Goal: Task Accomplishment & Management: Complete application form

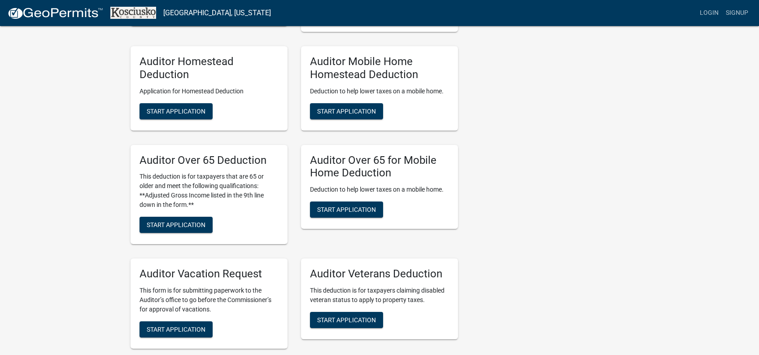
scroll to position [583, 0]
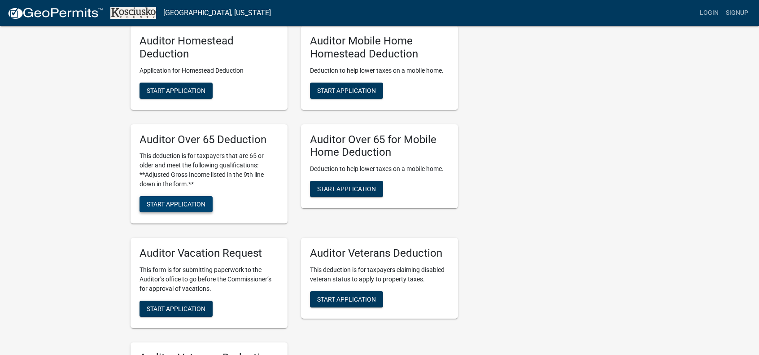
click at [163, 204] on span "Start Application" at bounding box center [176, 203] width 59 height 7
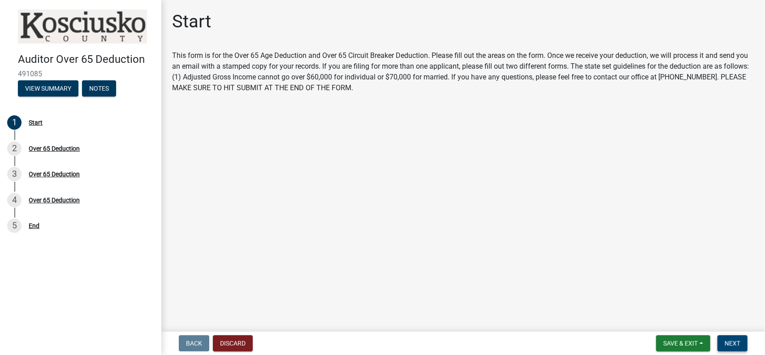
click at [734, 335] on button "Next" at bounding box center [733, 343] width 30 height 16
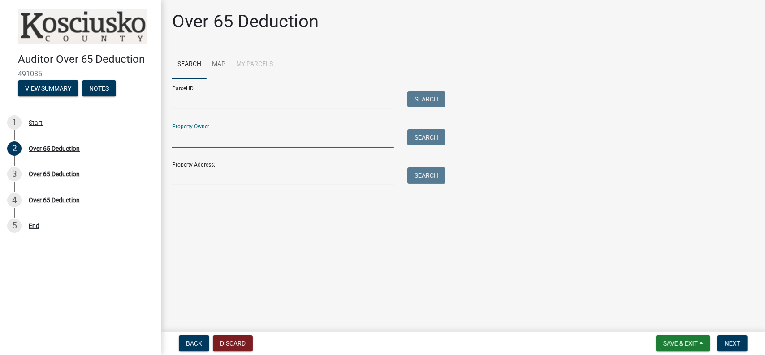
click at [186, 137] on input "Property Owner:" at bounding box center [283, 138] width 222 height 18
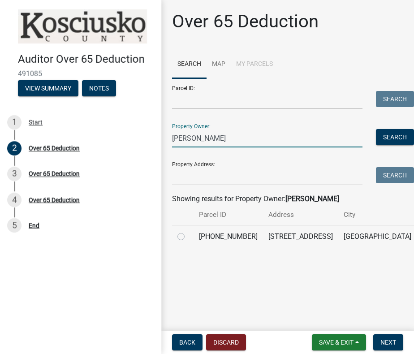
type input "[PERSON_NAME]"
click at [188, 231] on label at bounding box center [188, 231] width 0 height 0
click at [188, 237] on input "radio" at bounding box center [191, 234] width 6 height 6
radio input "true"
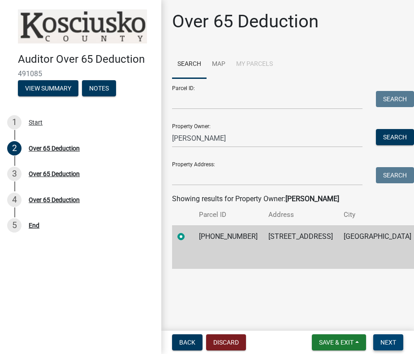
click at [389, 340] on span "Next" at bounding box center [389, 342] width 16 height 7
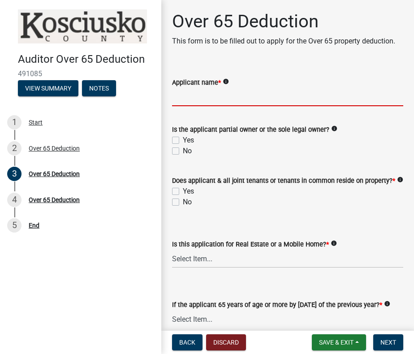
drag, startPoint x: 187, startPoint y: 113, endPoint x: 215, endPoint y: 101, distance: 30.4
click at [186, 106] on input "Applicant name *" at bounding box center [287, 97] width 231 height 18
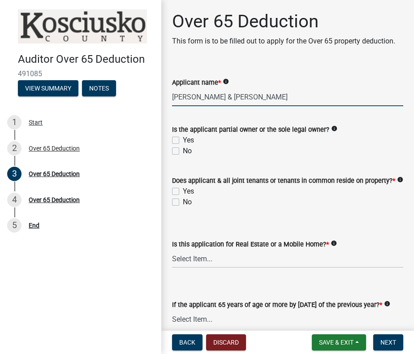
type input "[PERSON_NAME] & [PERSON_NAME]"
click at [183, 146] on label "Yes" at bounding box center [188, 140] width 11 height 11
click at [183, 141] on input "Yes" at bounding box center [186, 138] width 6 height 6
checkbox input "true"
checkbox input "false"
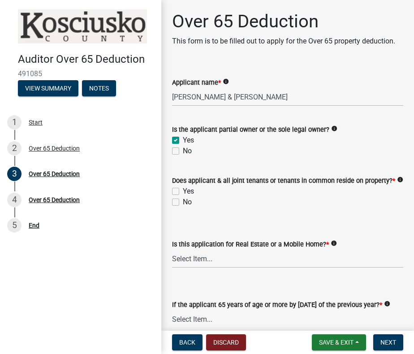
click at [183, 197] on label "Yes" at bounding box center [188, 191] width 11 height 11
click at [183, 192] on input "Yes" at bounding box center [186, 189] width 6 height 6
checkbox input "true"
checkbox input "false"
click at [197, 268] on select "Select Item... Real Property Mobile Home" at bounding box center [287, 259] width 231 height 18
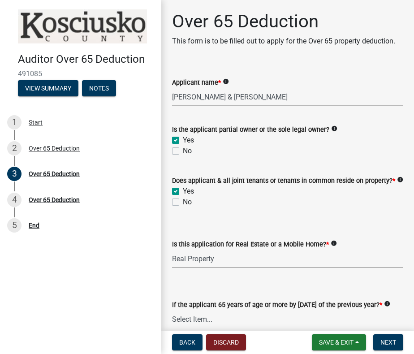
click at [172, 268] on select "Select Item... Real Property Mobile Home" at bounding box center [287, 259] width 231 height 18
select select "9e0fe018-0807-4cb1-b9d0-1ea803b42424"
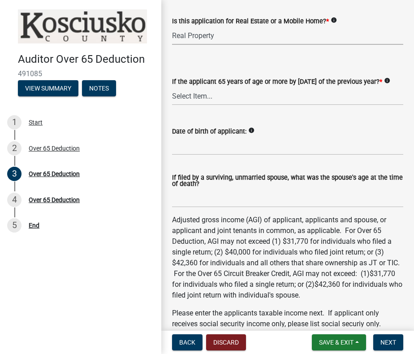
scroll to position [224, 0]
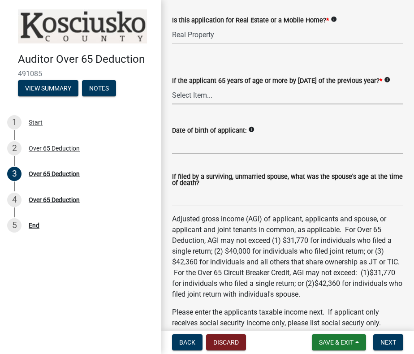
click at [203, 104] on select "Select Item... Yes No" at bounding box center [287, 95] width 231 height 18
click at [172, 104] on select "Select Item... Yes No" at bounding box center [287, 95] width 231 height 18
select select "61dd1732-a076-4c03-aff6-a332f5b70cd1"
drag, startPoint x: 199, startPoint y: 185, endPoint x: 204, endPoint y: 184, distance: 4.6
click at [199, 154] on input "Date of birth of applicant:" at bounding box center [287, 145] width 231 height 18
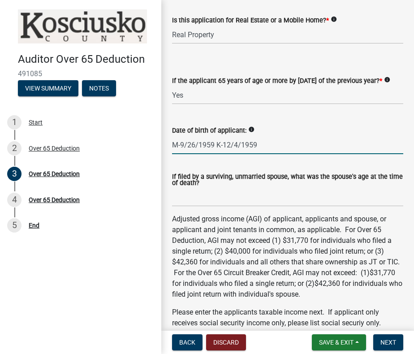
scroll to position [493, 0]
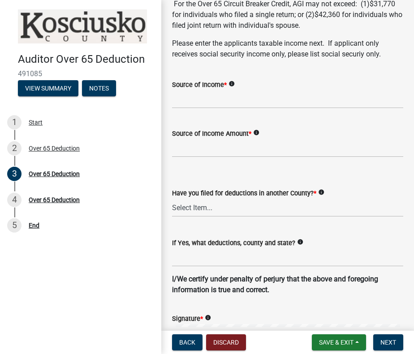
type input "M-9/26/1959 K-12/4/1959"
drag, startPoint x: 212, startPoint y: 139, endPoint x: 377, endPoint y: 128, distance: 165.4
click at [212, 109] on input "Source of Income *" at bounding box center [287, 99] width 231 height 18
type input "1040"
click at [200, 157] on input "Source of Income Amount *" at bounding box center [287, 148] width 231 height 18
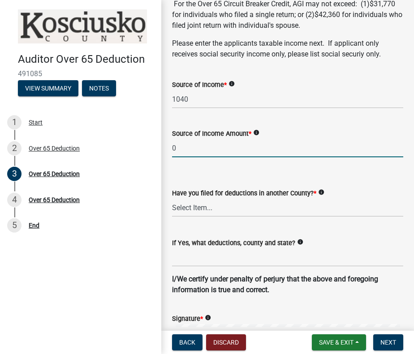
type input "0"
click at [183, 217] on select "Select Item... Yes No" at bounding box center [287, 208] width 231 height 18
click at [172, 217] on select "Select Item... Yes No" at bounding box center [287, 208] width 231 height 18
select select "c3747c1b-6a10-4157-a122-bd71e37b161f"
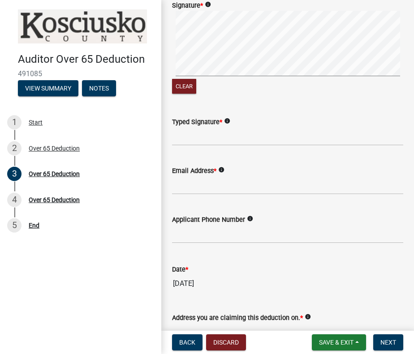
scroll to position [807, 0]
drag, startPoint x: 222, startPoint y: 174, endPoint x: 360, endPoint y: 156, distance: 138.9
click at [222, 145] on input "Typed Signature *" at bounding box center [287, 136] width 231 height 18
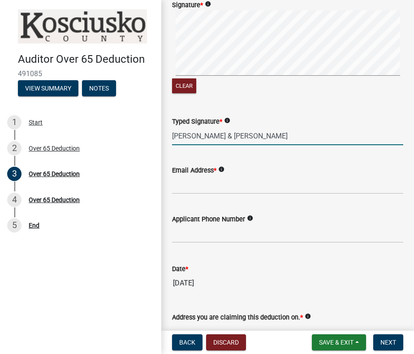
type input "[PERSON_NAME] & [PERSON_NAME]"
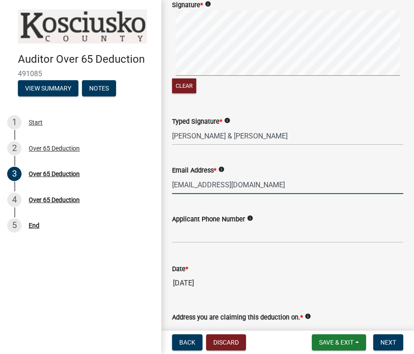
type input "[EMAIL_ADDRESS][DOMAIN_NAME]"
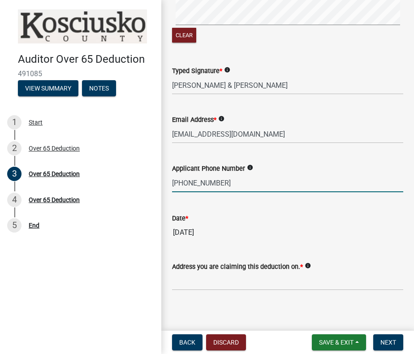
scroll to position [899, 0]
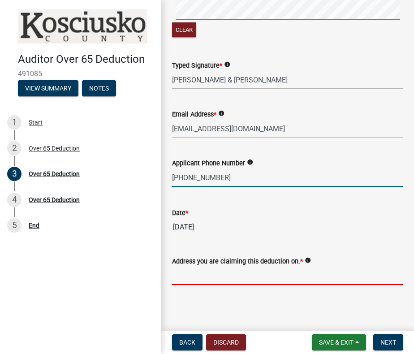
type input "5745275853"
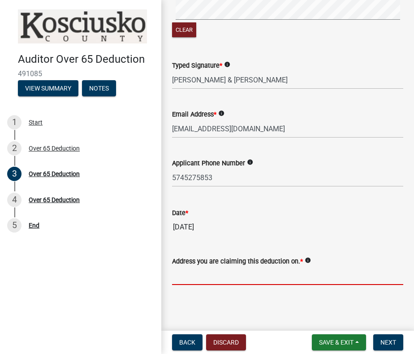
drag, startPoint x: 193, startPoint y: 283, endPoint x: 199, endPoint y: 281, distance: 6.7
click at [193, 283] on input "Address you are claiming this deduction on. *" at bounding box center [287, 276] width 231 height 18
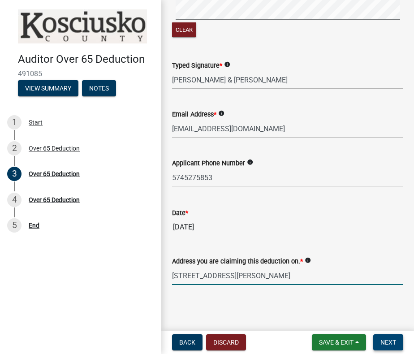
type input "[STREET_ADDRESS][PERSON_NAME]"
click at [380, 337] on button "Next" at bounding box center [389, 342] width 30 height 16
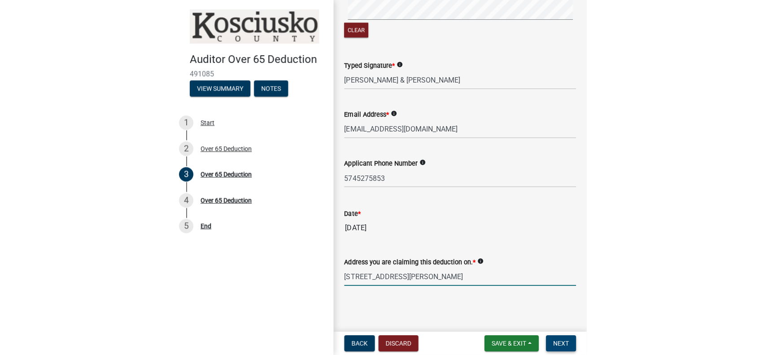
scroll to position [0, 0]
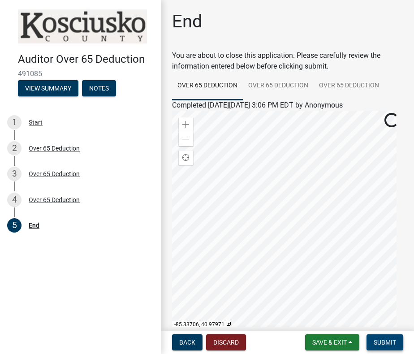
click at [384, 338] on button "Submit" at bounding box center [385, 342] width 37 height 16
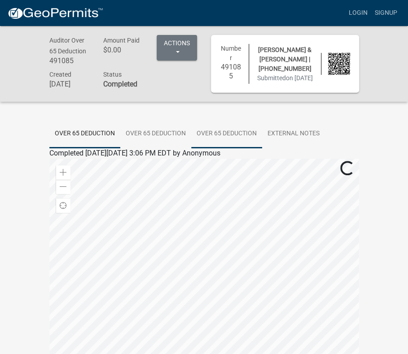
click at [226, 139] on link "Over 65 Deduction" at bounding box center [226, 134] width 71 height 29
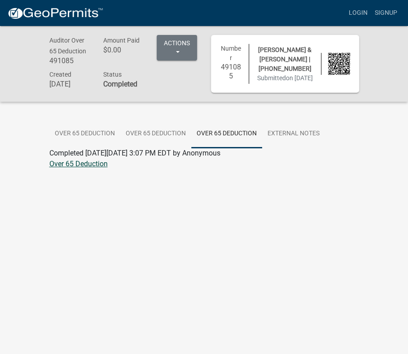
click at [77, 168] on link "Over 65 Deduction" at bounding box center [78, 164] width 58 height 9
